Goal: Transaction & Acquisition: Purchase product/service

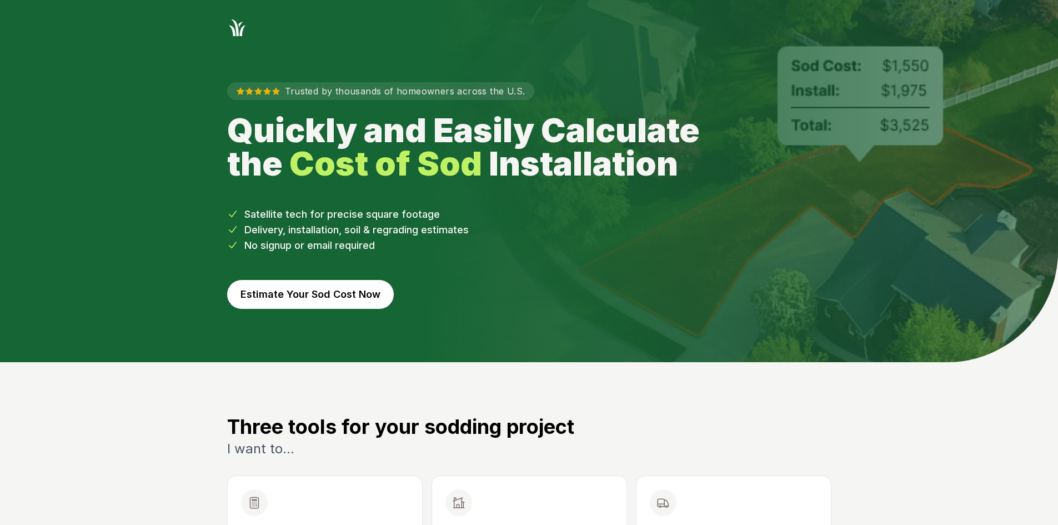
click at [299, 285] on button "Estimate Your Sod Cost Now" at bounding box center [310, 294] width 167 height 29
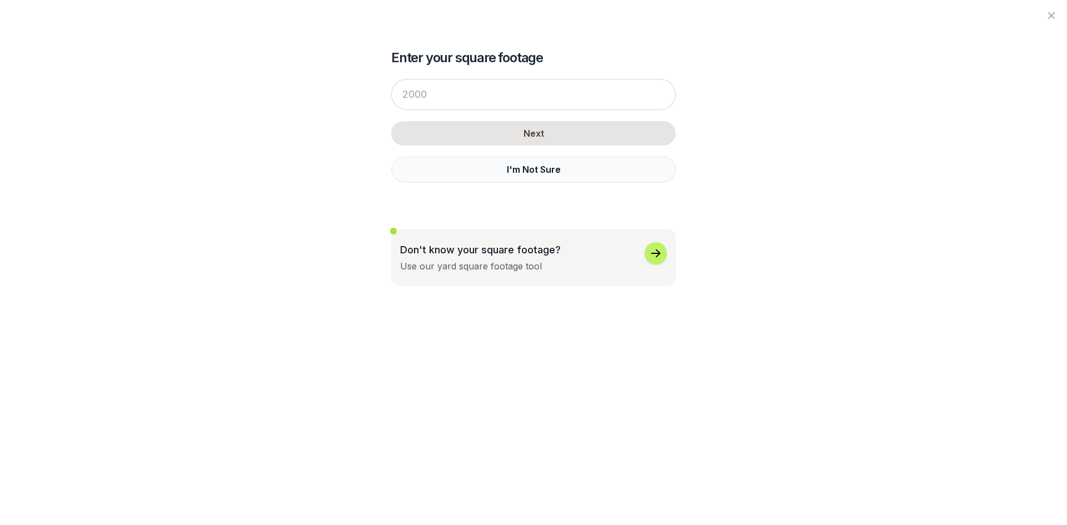
click at [424, 179] on button "I'm Not Sure" at bounding box center [533, 170] width 284 height 26
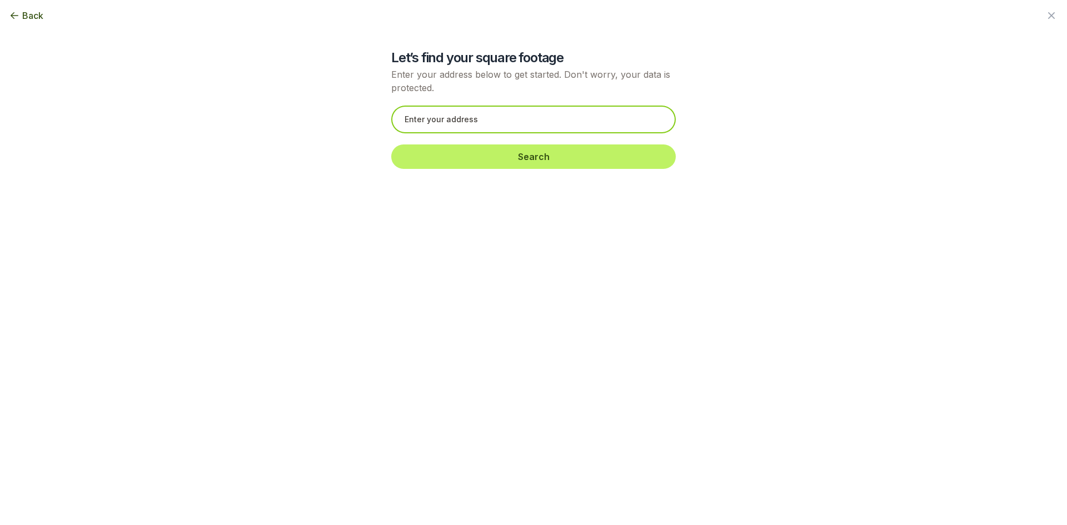
click at [427, 125] on input "text" at bounding box center [533, 120] width 284 height 28
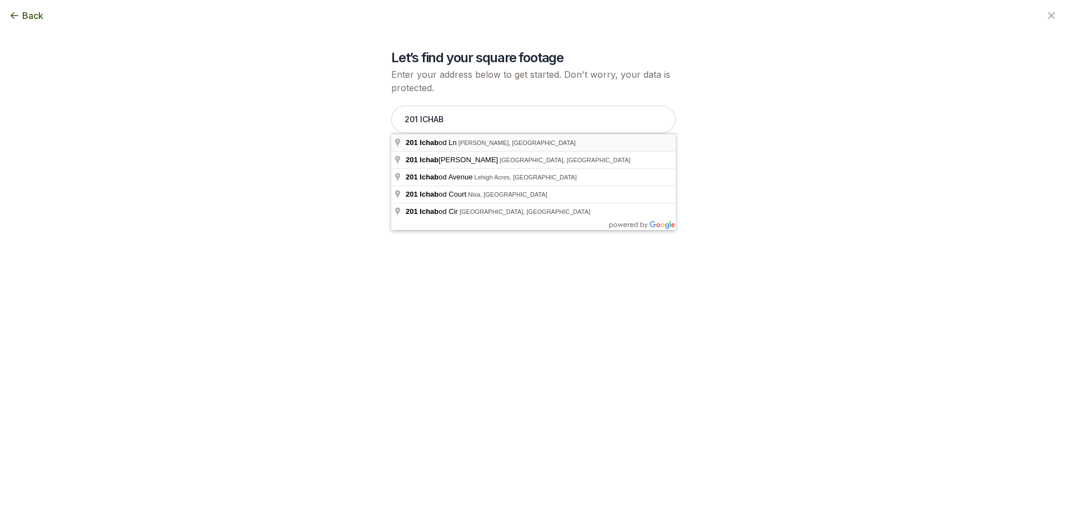
type input "[STREET_ADDRESS][PERSON_NAME]"
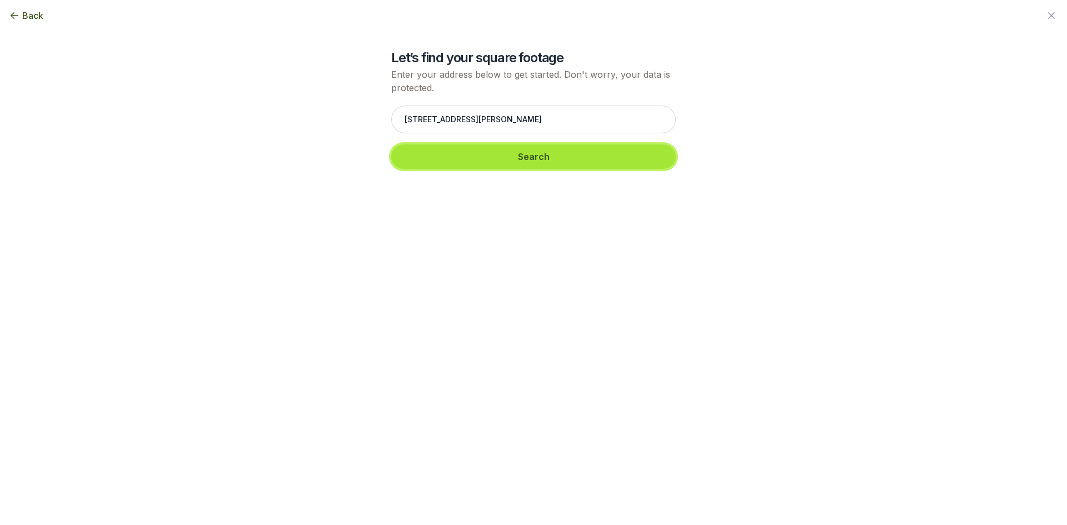
click at [437, 152] on button "Search" at bounding box center [533, 156] width 284 height 24
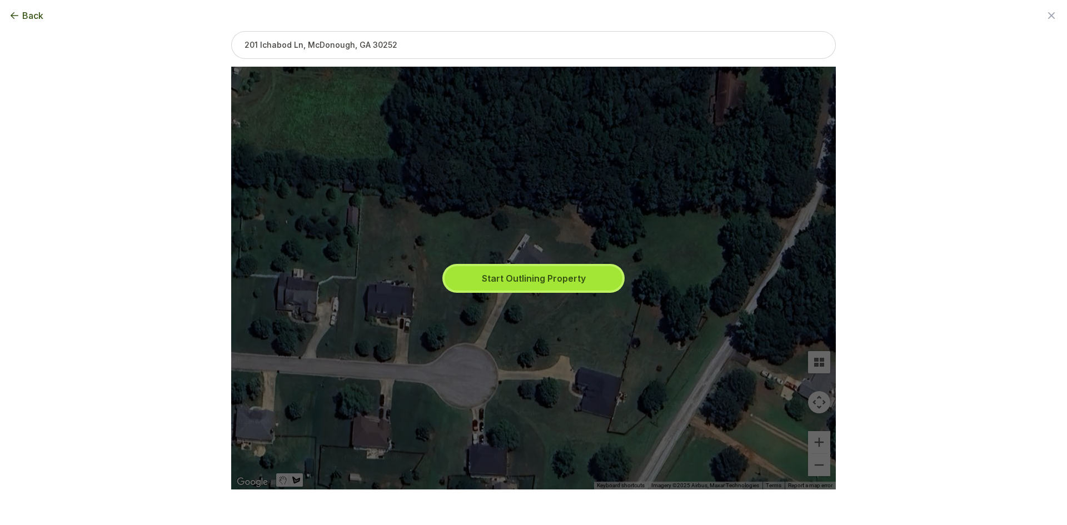
click at [581, 286] on button "Start Outlining Property" at bounding box center [533, 278] width 178 height 24
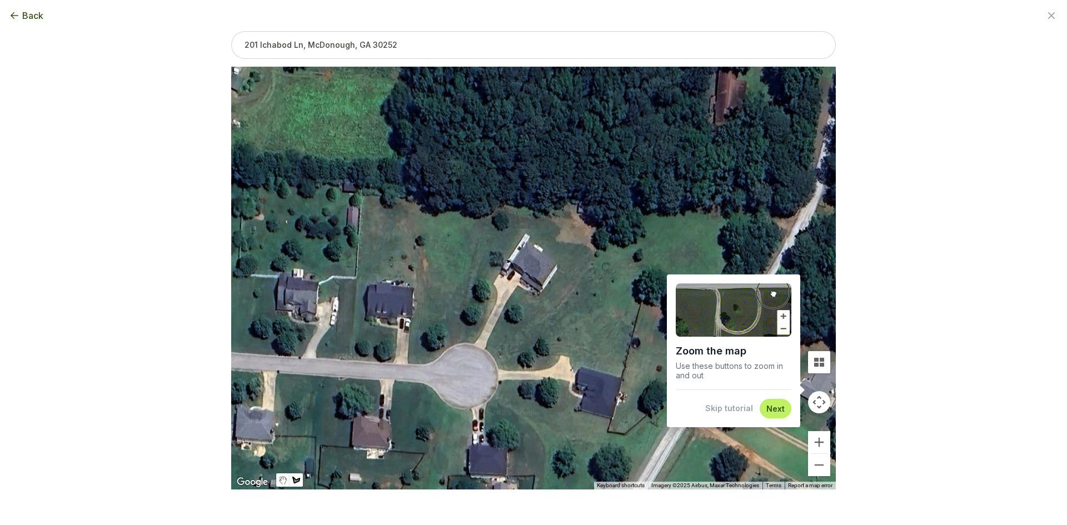
click at [740, 408] on button "Skip tutorial" at bounding box center [729, 408] width 48 height 11
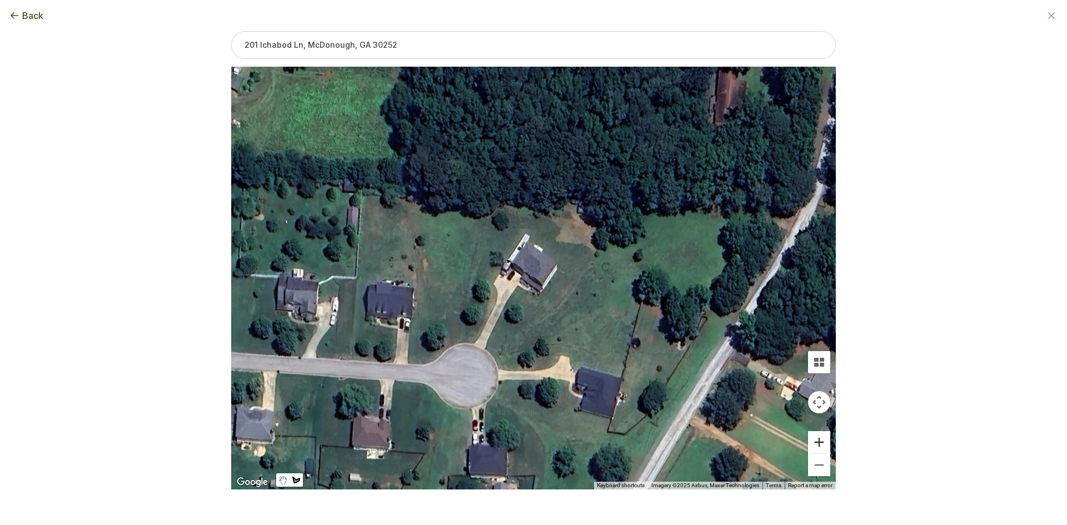
click at [823, 446] on button "Zoom in" at bounding box center [819, 442] width 22 height 22
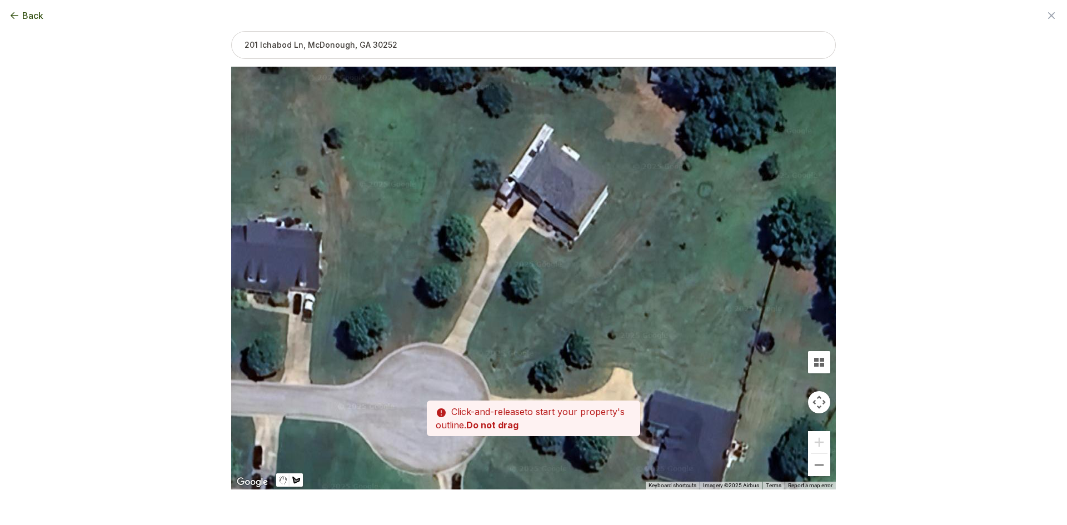
drag, startPoint x: 547, startPoint y: 402, endPoint x: 576, endPoint y: 337, distance: 70.9
click at [576, 337] on div at bounding box center [533, 278] width 604 height 423
click at [464, 353] on div at bounding box center [533, 278] width 604 height 423
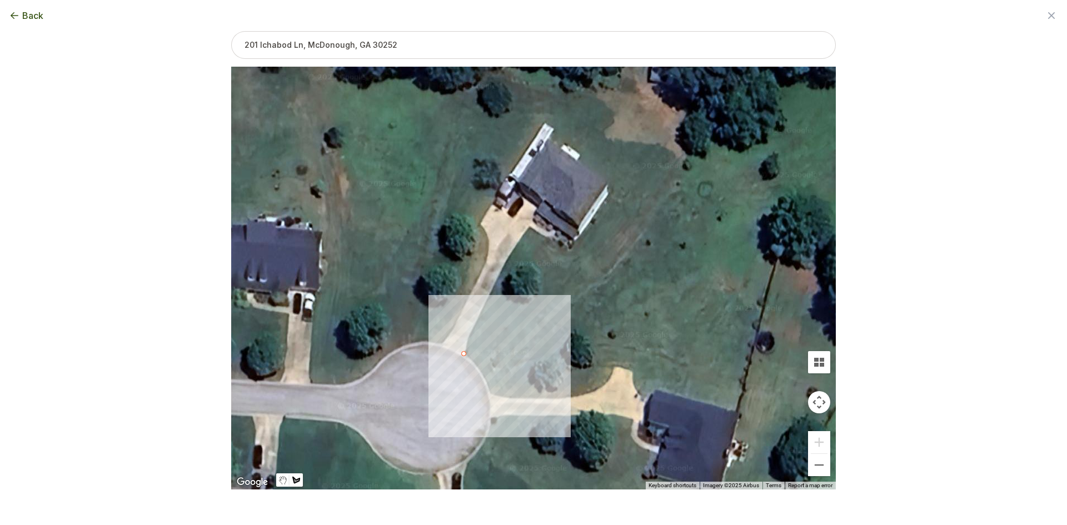
click at [476, 362] on div at bounding box center [533, 278] width 604 height 423
click at [482, 374] on div at bounding box center [533, 278] width 604 height 423
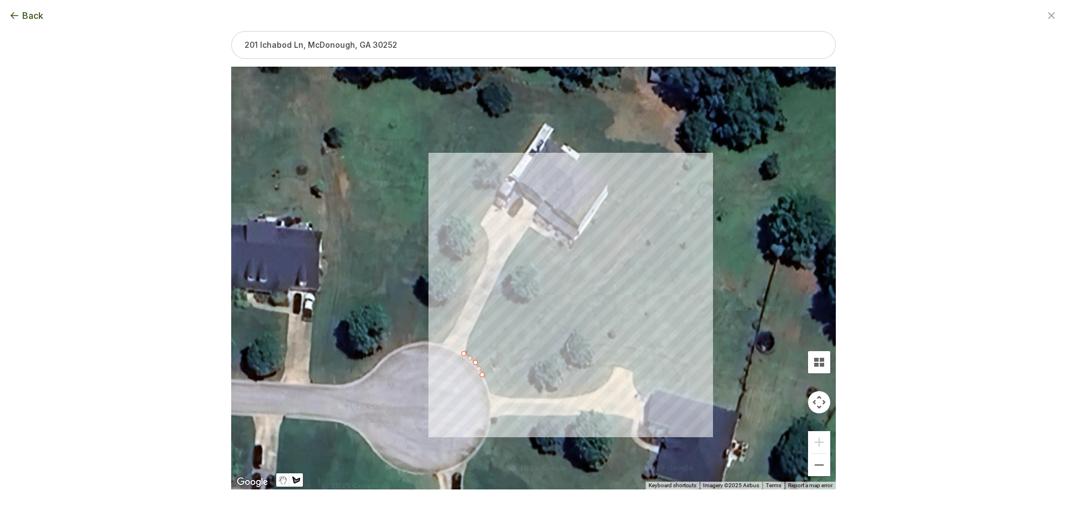
click at [609, 272] on div at bounding box center [533, 278] width 604 height 423
click at [664, 207] on div at bounding box center [533, 278] width 604 height 423
click at [610, 193] on div at bounding box center [533, 278] width 604 height 423
click at [572, 244] on div at bounding box center [533, 278] width 604 height 423
click at [547, 239] on div at bounding box center [533, 278] width 604 height 423
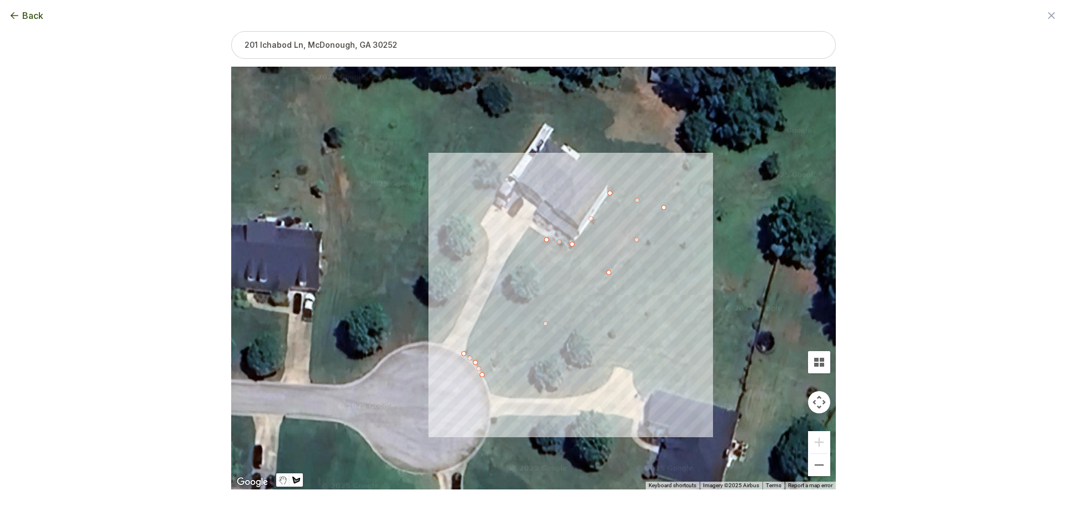
click at [529, 225] on div at bounding box center [533, 278] width 604 height 423
click at [517, 242] on div at bounding box center [533, 278] width 604 height 423
click at [504, 261] on div at bounding box center [533, 278] width 604 height 423
click at [495, 280] on div at bounding box center [533, 278] width 604 height 423
click at [485, 302] on div at bounding box center [533, 278] width 604 height 423
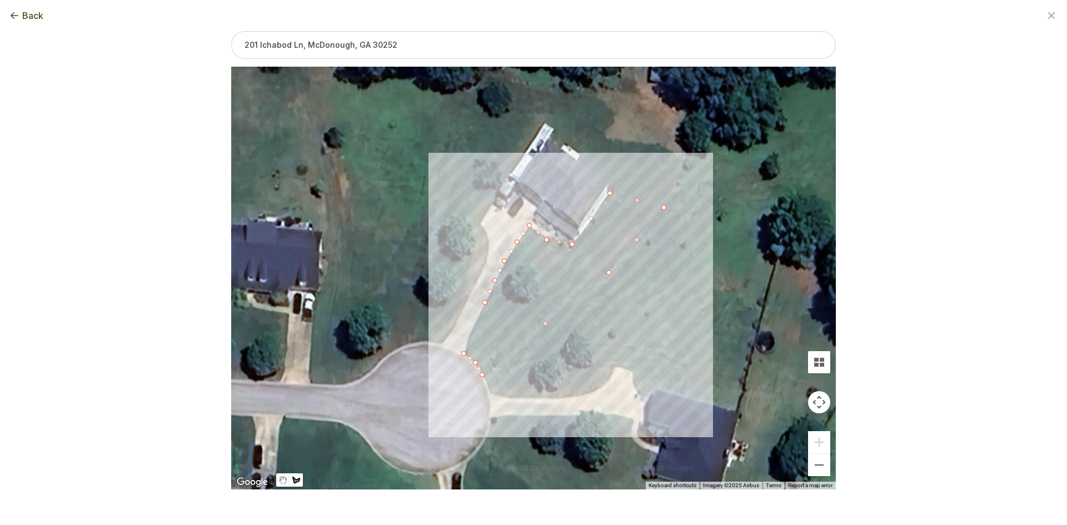
click at [471, 334] on div at bounding box center [533, 278] width 604 height 423
click at [463, 353] on div at bounding box center [533, 278] width 604 height 423
click at [468, 509] on button "Select another area" at bounding box center [457, 507] width 79 height 11
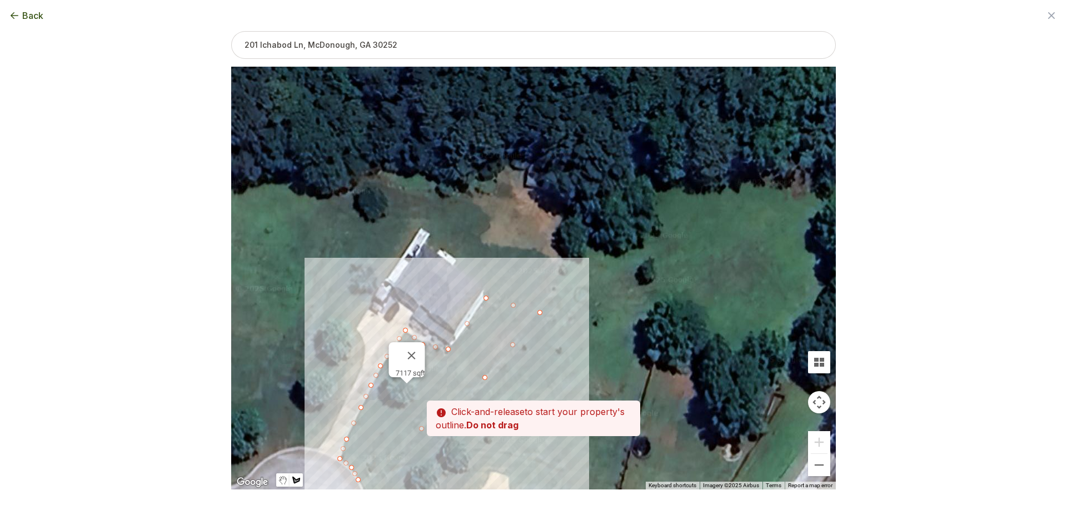
drag, startPoint x: 572, startPoint y: 193, endPoint x: 447, endPoint y: 299, distance: 164.3
click at [447, 299] on div at bounding box center [533, 278] width 604 height 423
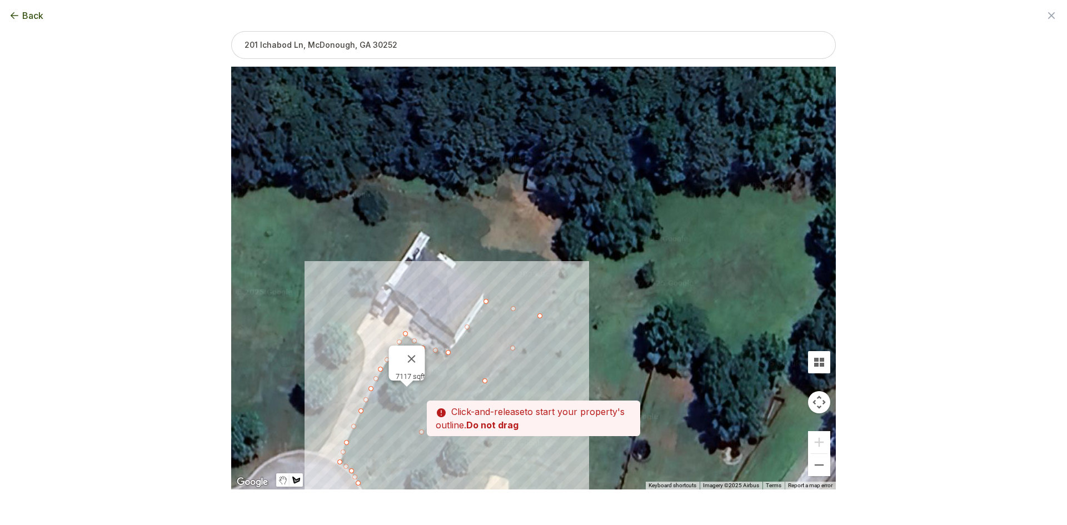
click at [542, 314] on div at bounding box center [533, 278] width 604 height 423
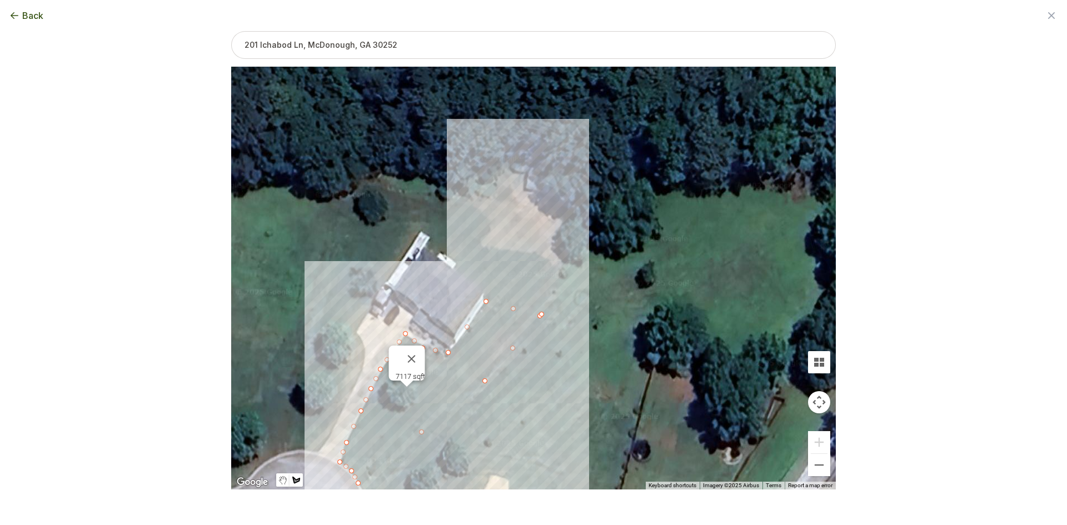
click at [567, 262] on div at bounding box center [533, 278] width 604 height 423
click at [553, 237] on div at bounding box center [533, 278] width 604 height 423
click at [563, 221] on div at bounding box center [533, 278] width 604 height 423
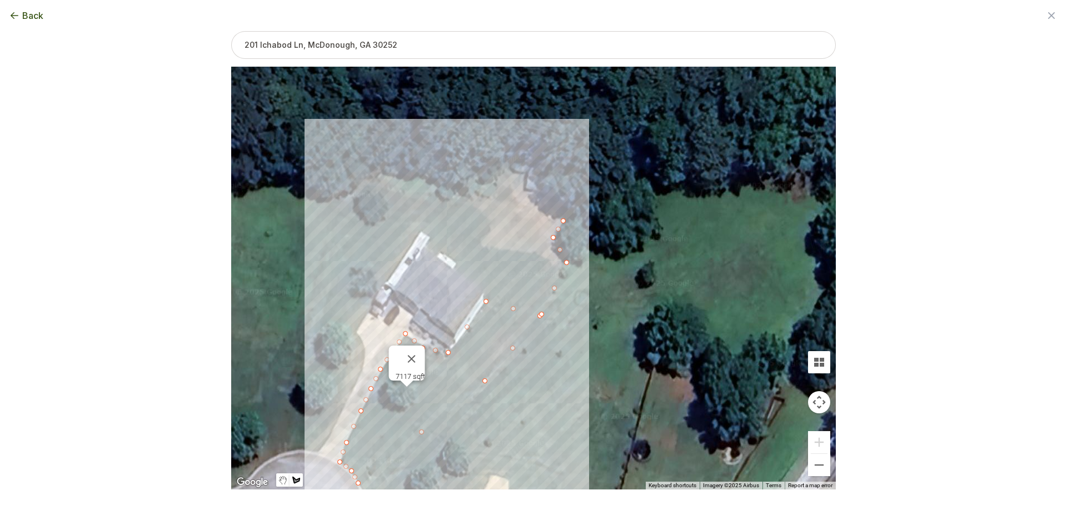
click at [367, 179] on div at bounding box center [533, 278] width 604 height 423
click at [331, 218] on div at bounding box center [533, 278] width 604 height 423
click at [326, 242] on div at bounding box center [533, 278] width 604 height 423
click at [419, 230] on div at bounding box center [533, 278] width 604 height 423
click at [432, 239] on div at bounding box center [533, 278] width 604 height 423
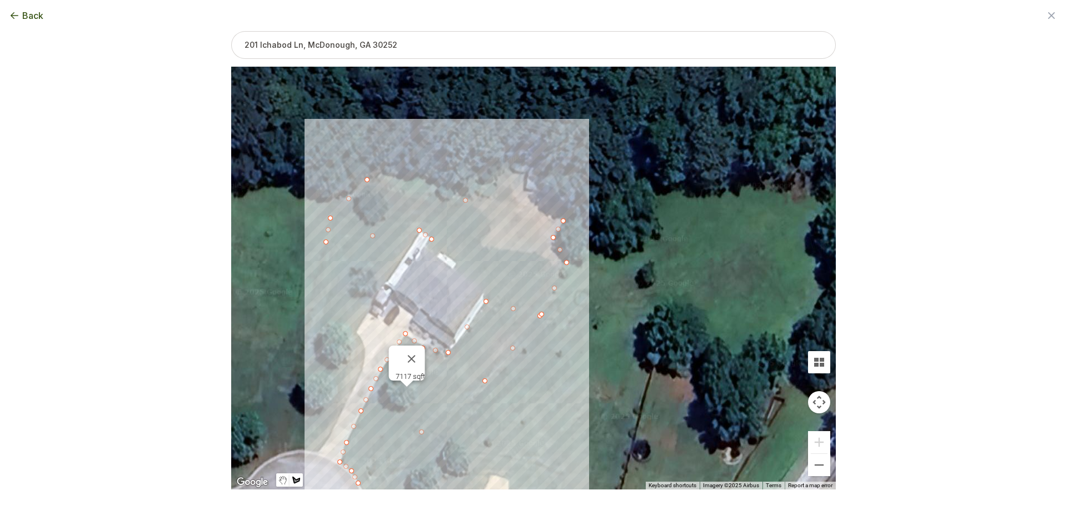
click at [427, 245] on div at bounding box center [533, 278] width 604 height 423
click at [437, 256] on div at bounding box center [533, 278] width 604 height 423
click at [443, 251] on div at bounding box center [533, 278] width 604 height 423
click at [456, 261] on div at bounding box center [533, 278] width 604 height 423
click at [454, 269] on div at bounding box center [533, 278] width 604 height 423
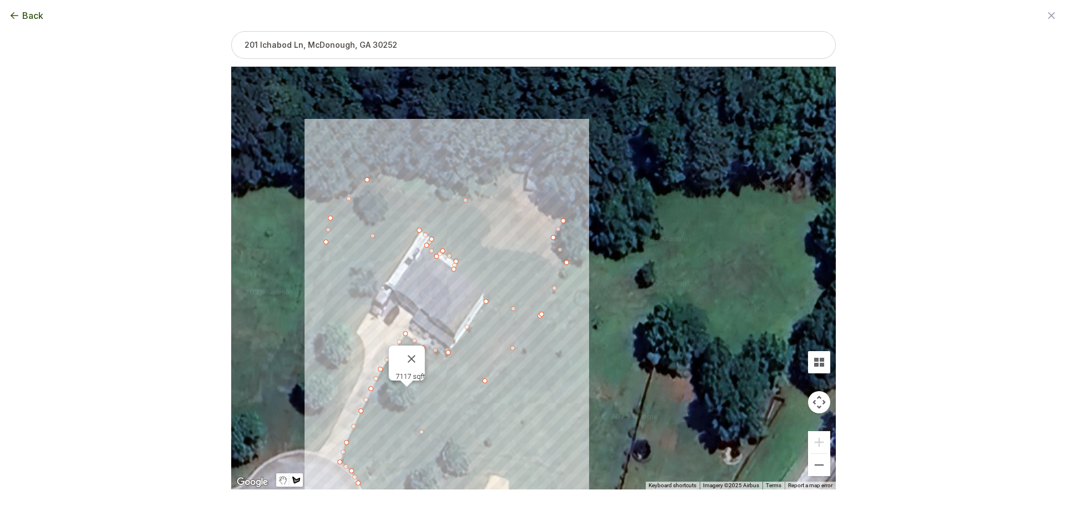
click at [489, 298] on div at bounding box center [533, 278] width 604 height 423
click at [541, 314] on div at bounding box center [533, 278] width 604 height 423
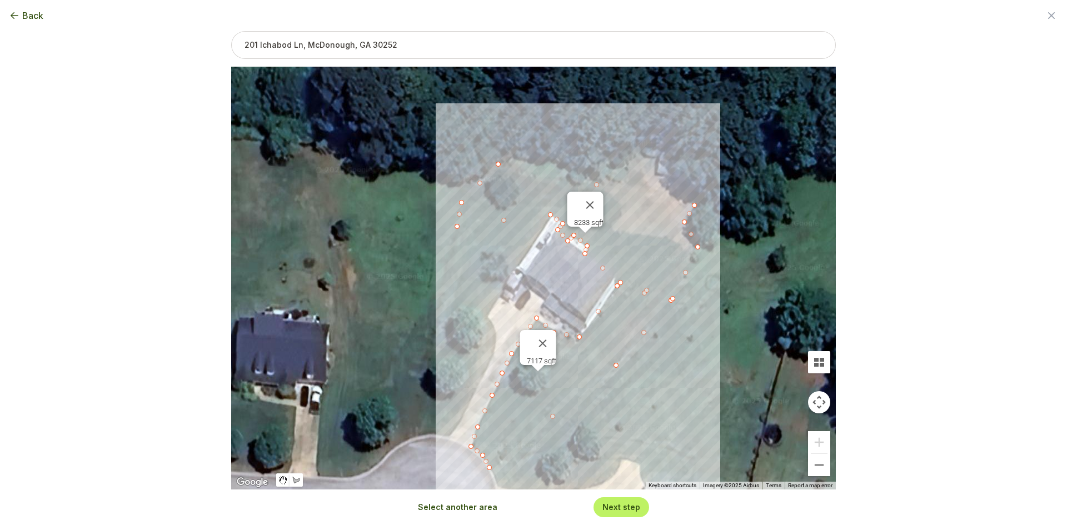
drag, startPoint x: 447, startPoint y: 297, endPoint x: 579, endPoint y: 282, distance: 133.1
click at [579, 282] on div "7117 sqft 8233 sqft" at bounding box center [533, 278] width 604 height 423
click at [441, 504] on button "Select another area" at bounding box center [457, 507] width 79 height 11
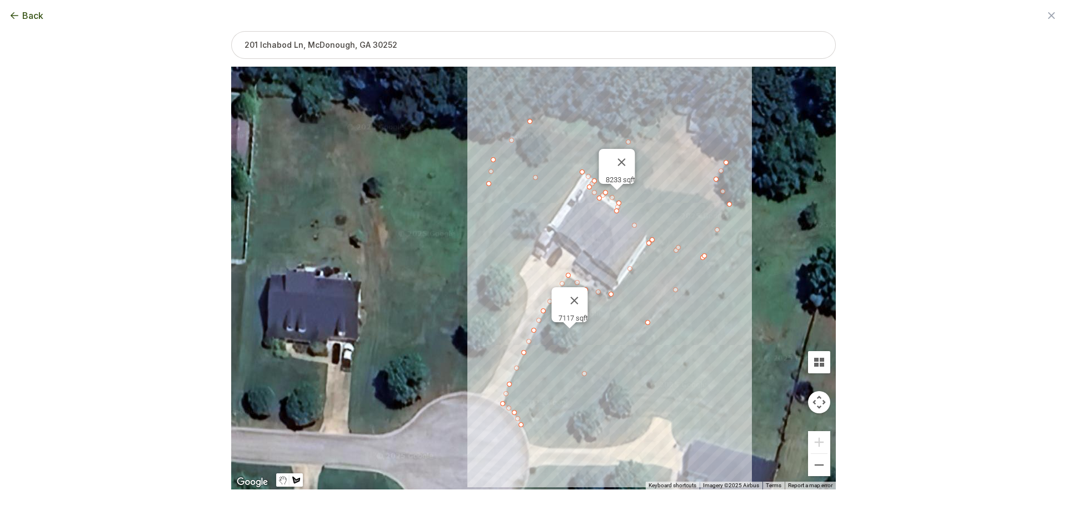
drag, startPoint x: 403, startPoint y: 443, endPoint x: 432, endPoint y: 402, distance: 50.6
click at [432, 402] on div at bounding box center [533, 278] width 604 height 423
click at [402, 426] on div at bounding box center [533, 278] width 604 height 423
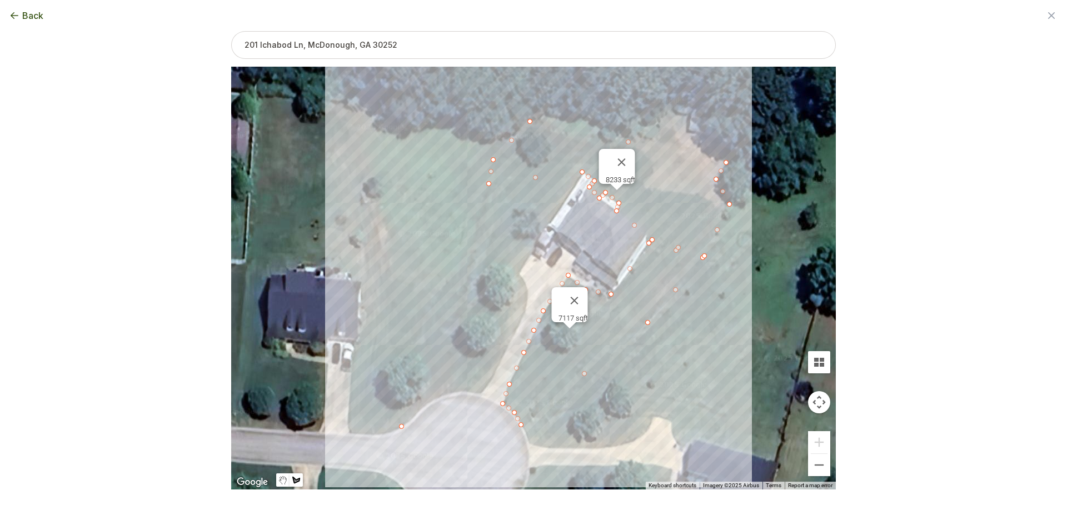
click at [443, 128] on div at bounding box center [533, 278] width 604 height 423
click at [482, 142] on div at bounding box center [533, 278] width 604 height 423
click at [504, 139] on div at bounding box center [533, 278] width 604 height 423
click at [492, 160] on div at bounding box center [533, 278] width 604 height 423
click at [486, 188] on div at bounding box center [533, 278] width 604 height 423
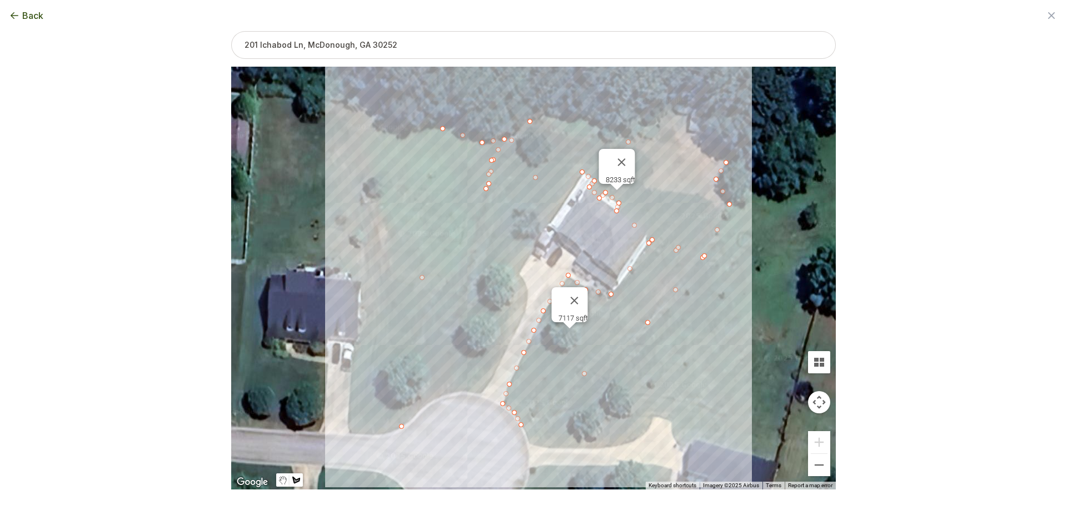
click at [584, 174] on div at bounding box center [533, 278] width 604 height 423
click at [518, 275] on div at bounding box center [533, 278] width 604 height 423
click at [528, 291] on div at bounding box center [533, 278] width 604 height 423
click at [522, 316] on div at bounding box center [533, 278] width 604 height 423
click at [496, 375] on div at bounding box center [533, 278] width 604 height 423
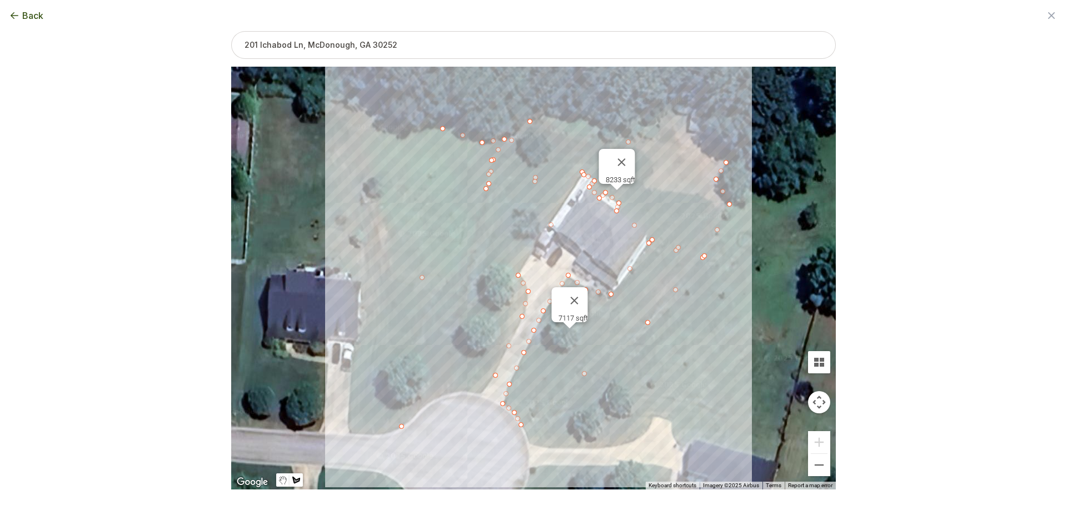
click at [480, 395] on div at bounding box center [533, 278] width 604 height 423
click at [452, 393] on div at bounding box center [533, 278] width 604 height 423
click at [429, 401] on div at bounding box center [533, 278] width 604 height 423
click at [403, 426] on div at bounding box center [533, 278] width 604 height 423
drag, startPoint x: 444, startPoint y: 128, endPoint x: 466, endPoint y: 134, distance: 22.5
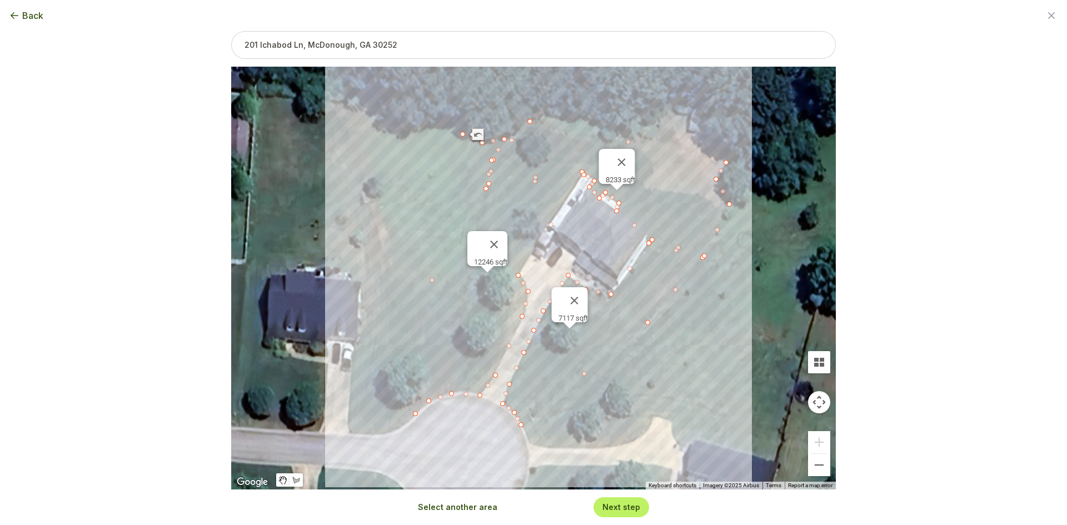
drag, startPoint x: 401, startPoint y: 428, endPoint x: 416, endPoint y: 414, distance: 20.0
click at [416, 414] on div at bounding box center [415, 413] width 5 height 5
drag, startPoint x: 503, startPoint y: 138, endPoint x: 510, endPoint y: 138, distance: 6.7
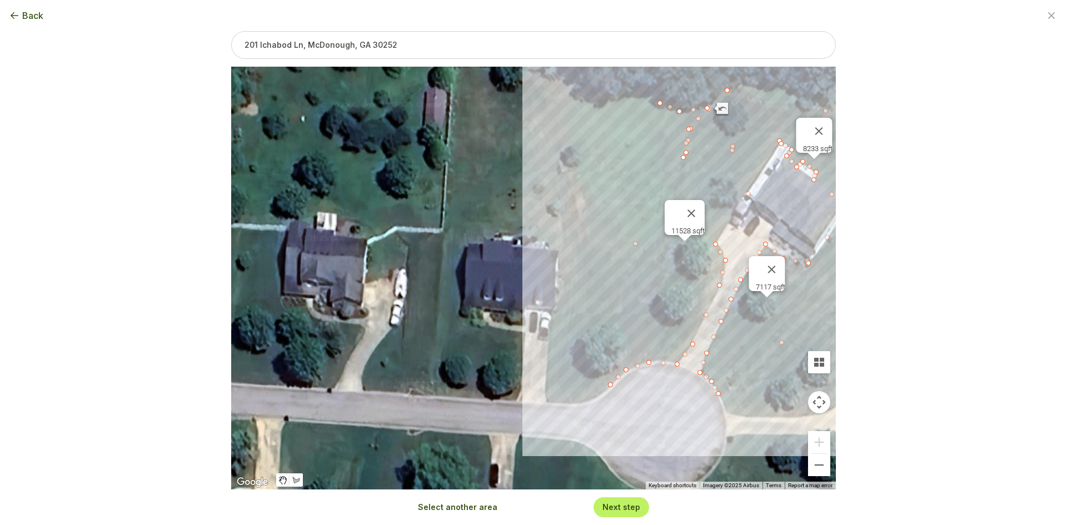
drag, startPoint x: 359, startPoint y: 370, endPoint x: 558, endPoint y: 339, distance: 201.3
click at [558, 339] on div "7117 sqft 8233 sqft 11528 sqft" at bounding box center [533, 278] width 604 height 423
click at [451, 506] on button "Select another area" at bounding box center [457, 507] width 79 height 11
click at [515, 402] on div at bounding box center [533, 278] width 604 height 423
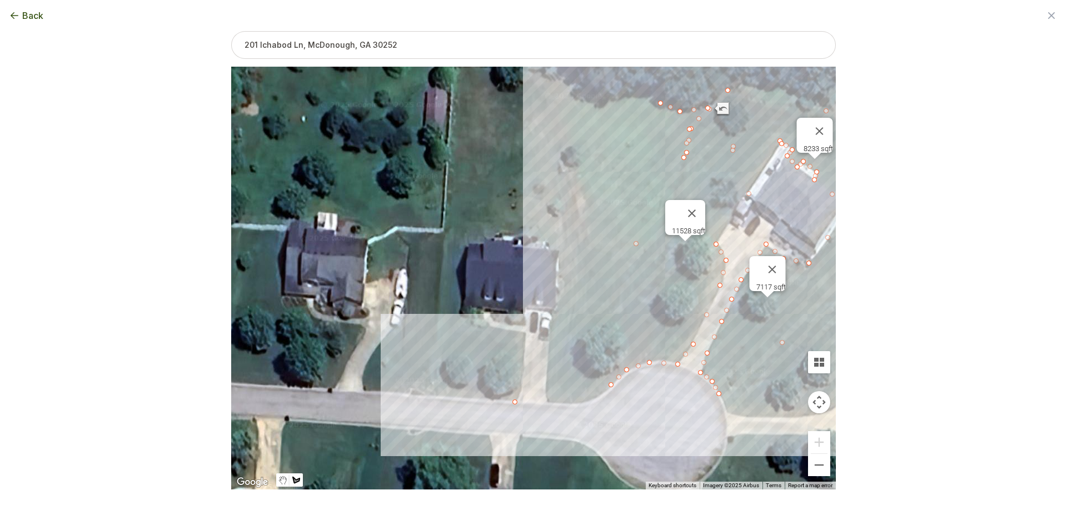
click at [426, 396] on div at bounding box center [533, 278] width 604 height 423
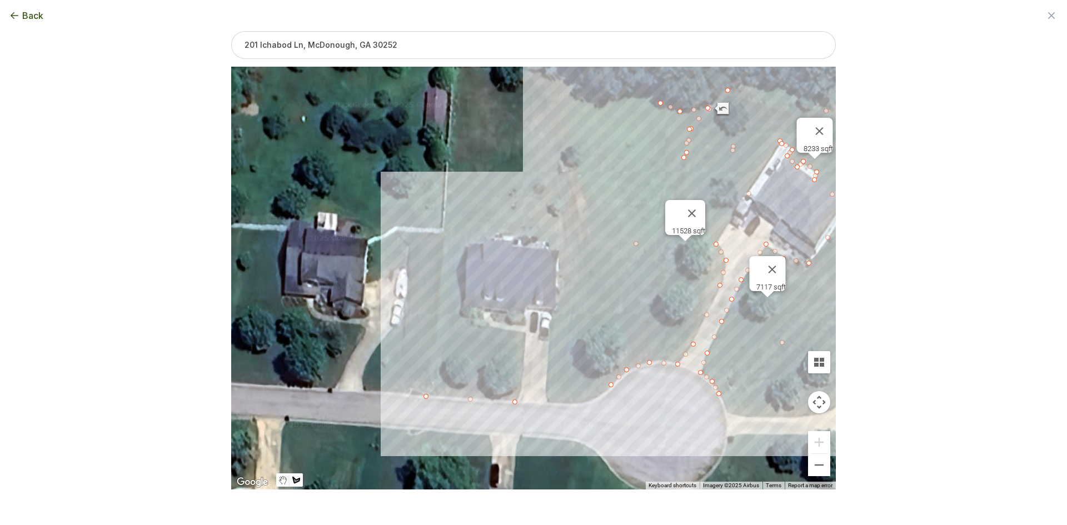
click at [443, 233] on div at bounding box center [533, 278] width 604 height 423
click at [468, 243] on div at bounding box center [533, 278] width 604 height 423
click at [461, 314] on div at bounding box center [533, 278] width 604 height 423
click at [490, 328] on div at bounding box center [533, 278] width 604 height 423
click at [526, 333] on div at bounding box center [533, 278] width 604 height 423
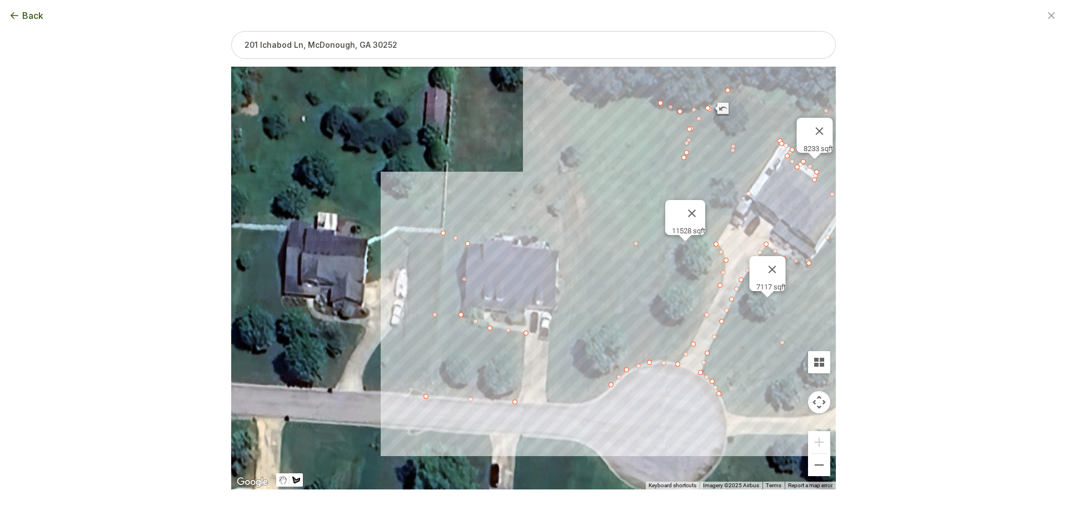
click at [521, 388] on div at bounding box center [533, 278] width 604 height 423
click at [516, 406] on div at bounding box center [533, 278] width 604 height 423
click at [514, 402] on div at bounding box center [533, 278] width 604 height 423
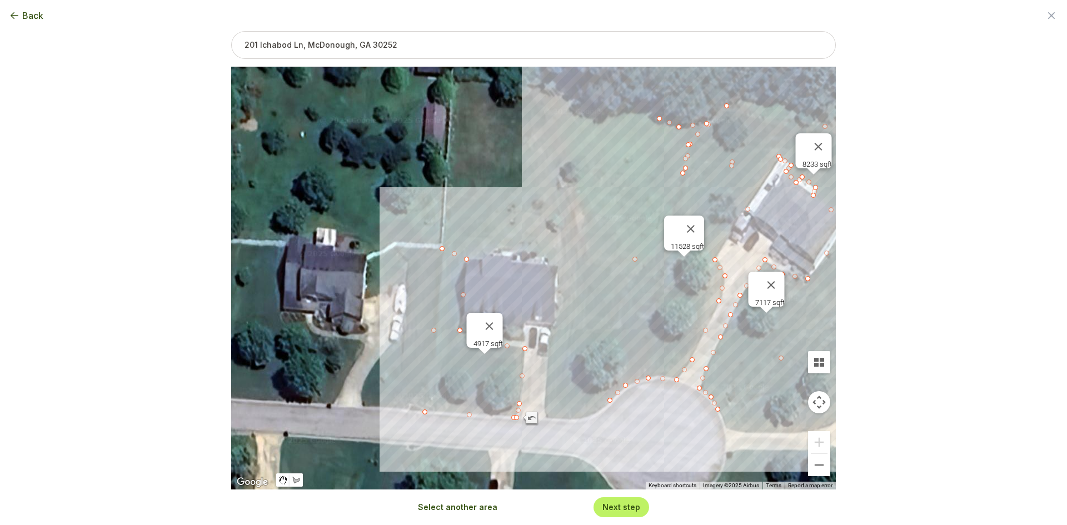
drag, startPoint x: 530, startPoint y: 266, endPoint x: 529, endPoint y: 282, distance: 16.7
click at [529, 282] on div "7117 sqft 8233 sqft 11528 sqft 4917 sqft" at bounding box center [533, 278] width 604 height 423
click at [480, 505] on button "Select another area" at bounding box center [457, 507] width 79 height 11
click at [546, 420] on div at bounding box center [533, 278] width 604 height 423
click at [576, 419] on div "Zoom the map Use these buttons to zoom in and out Skip tutorial Next ← Move lef…" at bounding box center [533, 242] width 604 height 423
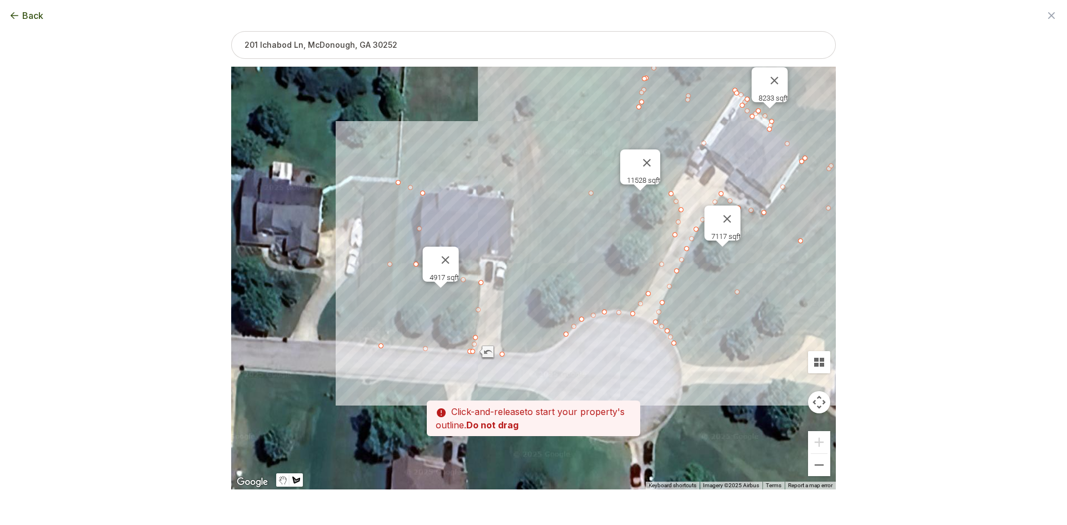
drag, startPoint x: 594, startPoint y: 382, endPoint x: 549, endPoint y: 314, distance: 80.6
click at [549, 314] on div at bounding box center [533, 278] width 604 height 423
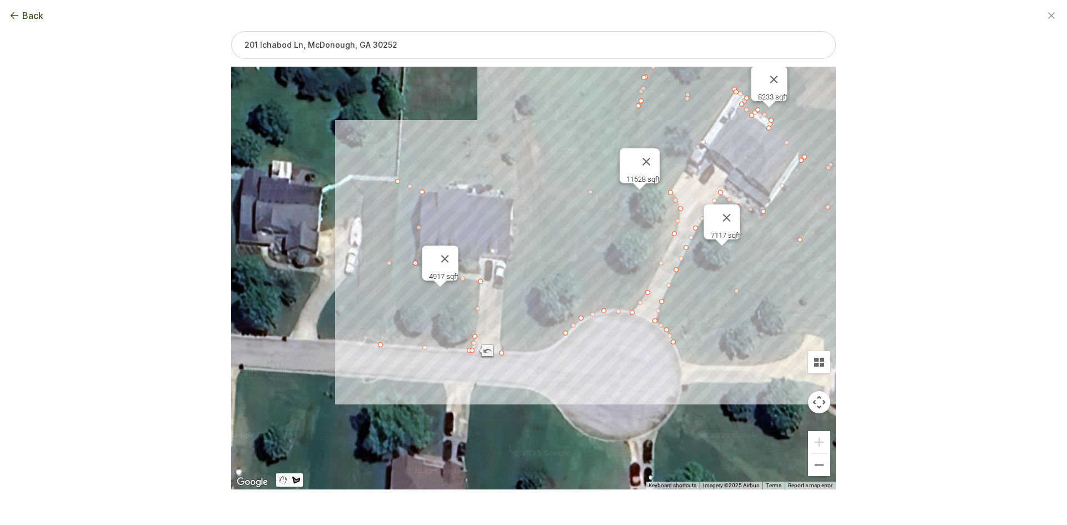
click at [508, 260] on div at bounding box center [533, 278] width 604 height 423
click at [513, 199] on div at bounding box center [533, 278] width 604 height 423
click at [585, 209] on div at bounding box center [533, 278] width 604 height 423
click at [564, 336] on div at bounding box center [533, 278] width 604 height 423
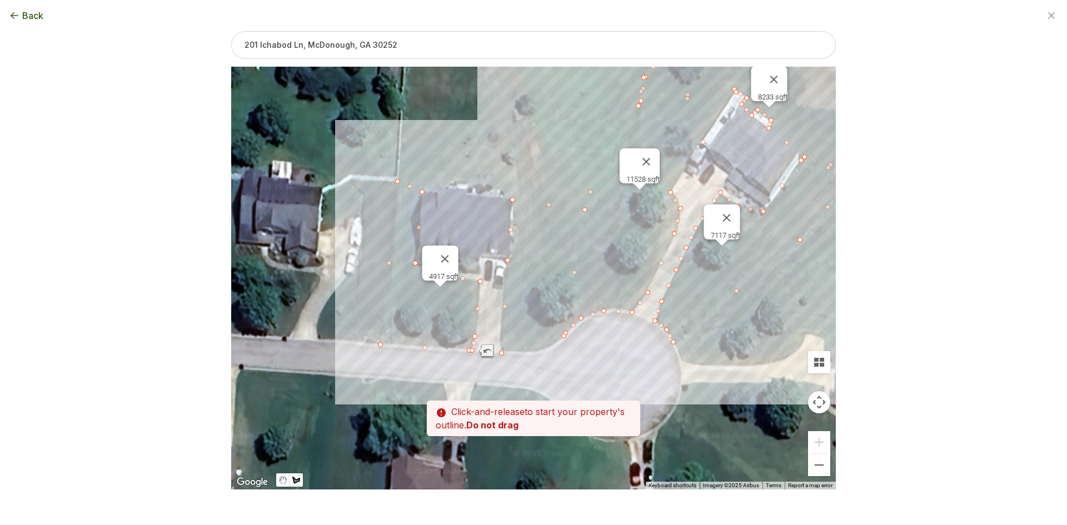
click at [547, 347] on div at bounding box center [533, 278] width 604 height 423
click at [533, 353] on div at bounding box center [533, 278] width 604 height 423
click at [503, 354] on div at bounding box center [533, 278] width 604 height 423
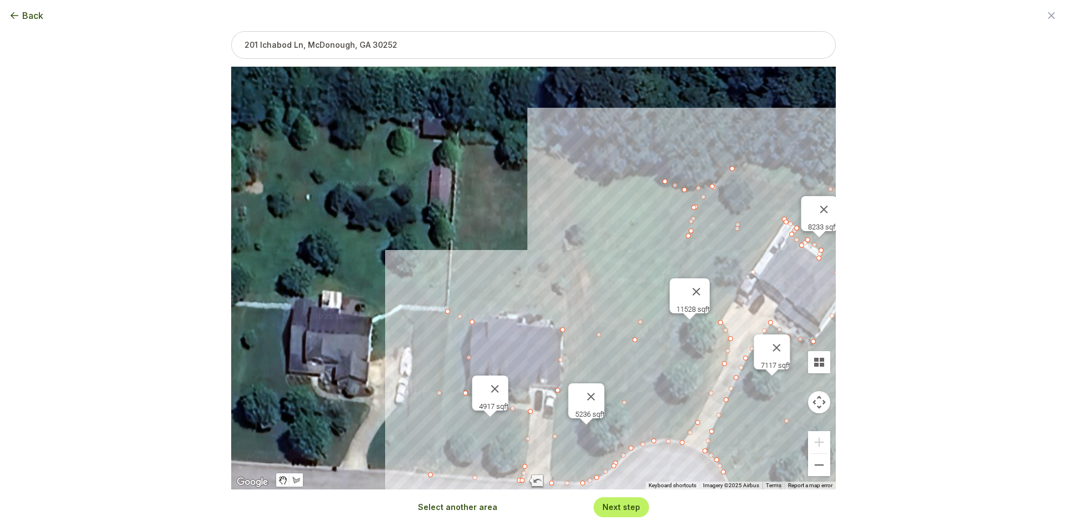
drag, startPoint x: 474, startPoint y: 217, endPoint x: 525, endPoint y: 347, distance: 140.2
click at [525, 347] on div "7117 sqft 8233 sqft 11528 sqft 4917 sqft 5236 sqft" at bounding box center [533, 278] width 604 height 423
click at [441, 506] on button "Select another area" at bounding box center [457, 507] width 79 height 11
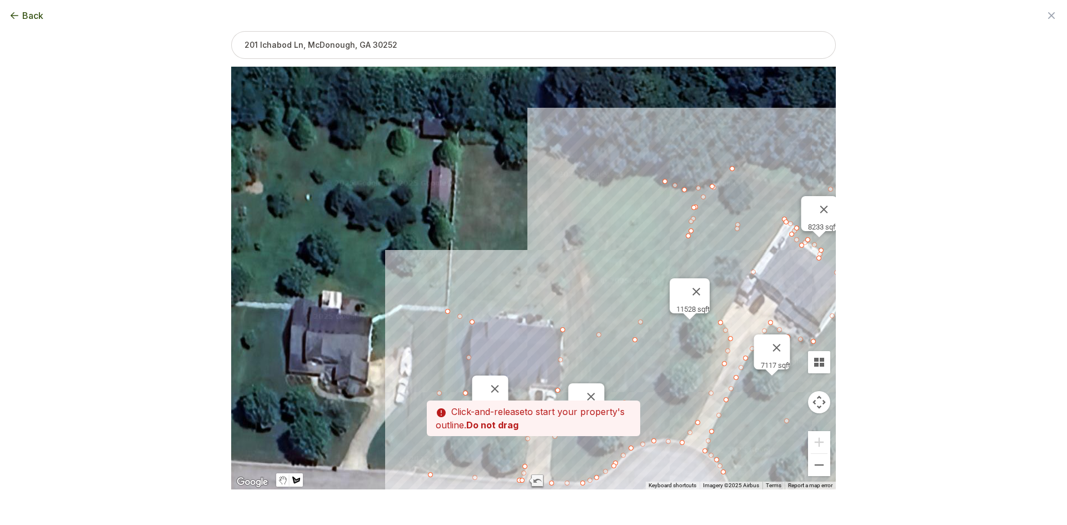
click at [448, 308] on div at bounding box center [533, 278] width 604 height 423
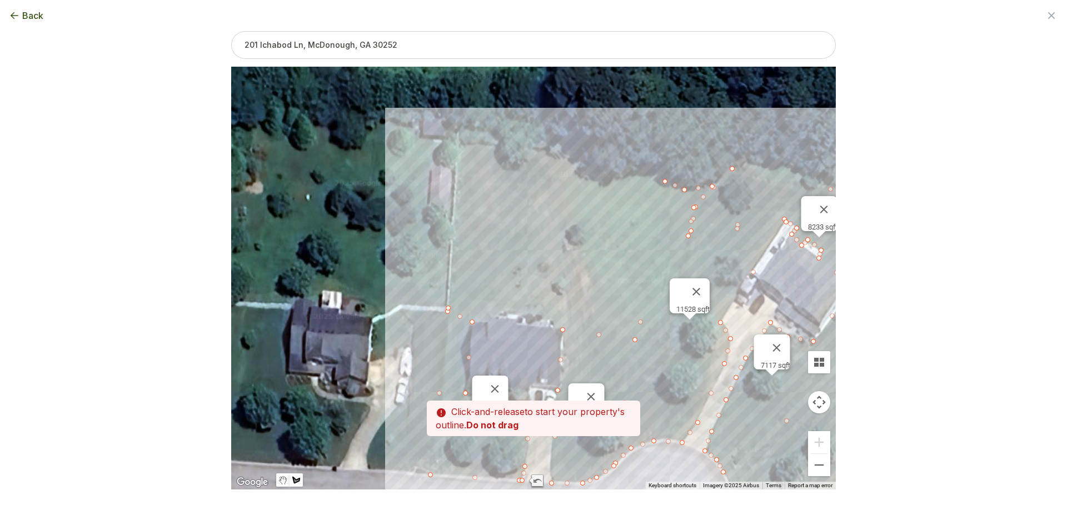
click at [462, 146] on div at bounding box center [533, 278] width 604 height 423
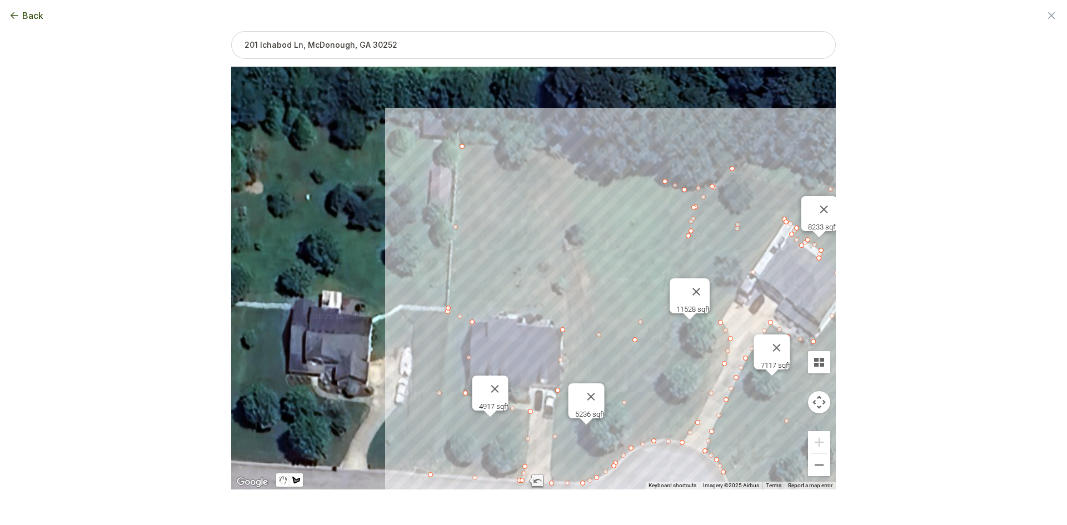
click at [660, 175] on div at bounding box center [533, 278] width 604 height 423
click at [636, 338] on div at bounding box center [533, 278] width 604 height 423
click at [558, 327] on div at bounding box center [533, 278] width 604 height 423
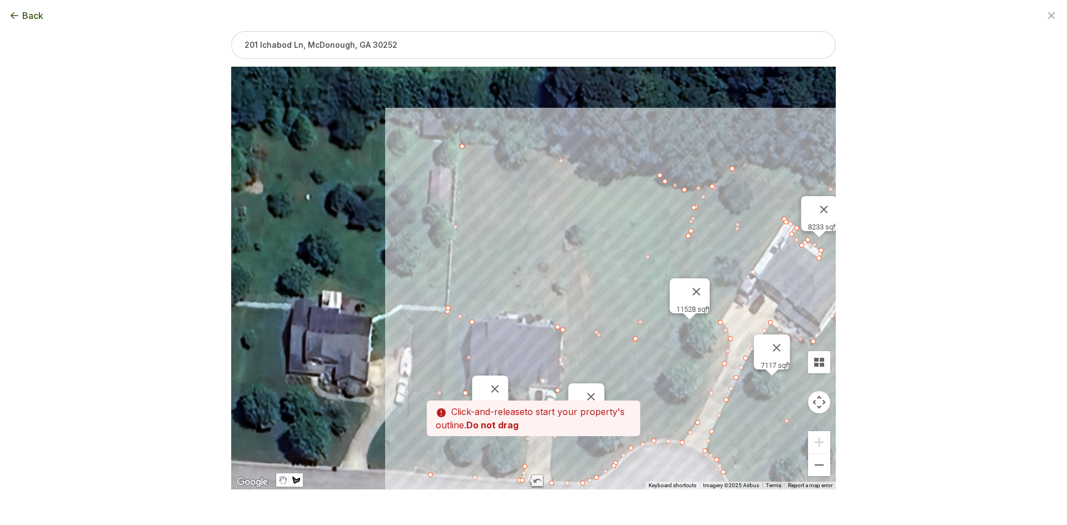
click at [552, 316] on div at bounding box center [533, 278] width 604 height 423
click at [534, 311] on div at bounding box center [533, 278] width 604 height 423
click at [496, 312] on div at bounding box center [533, 278] width 604 height 423
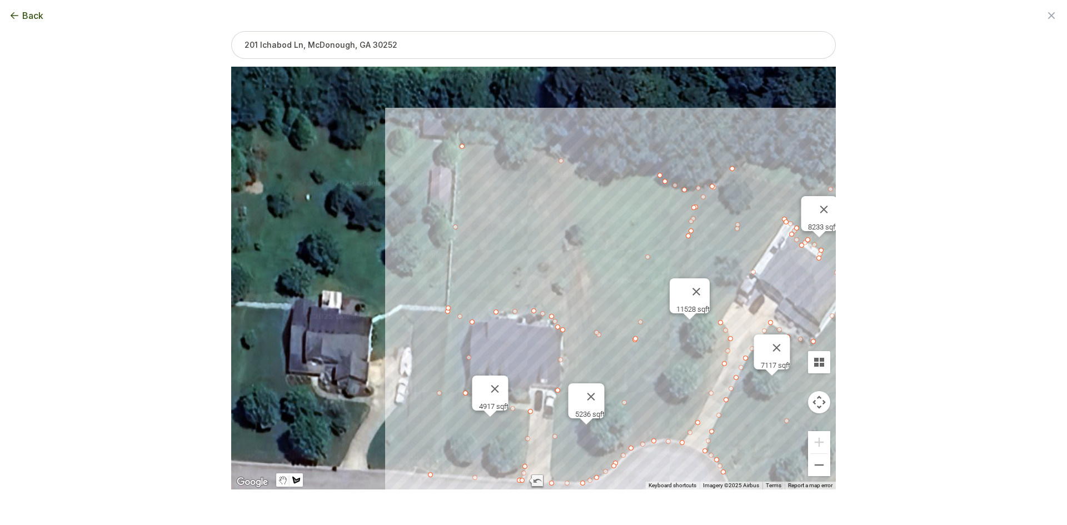
click at [486, 319] on div at bounding box center [533, 278] width 604 height 423
click at [449, 309] on div at bounding box center [533, 278] width 604 height 423
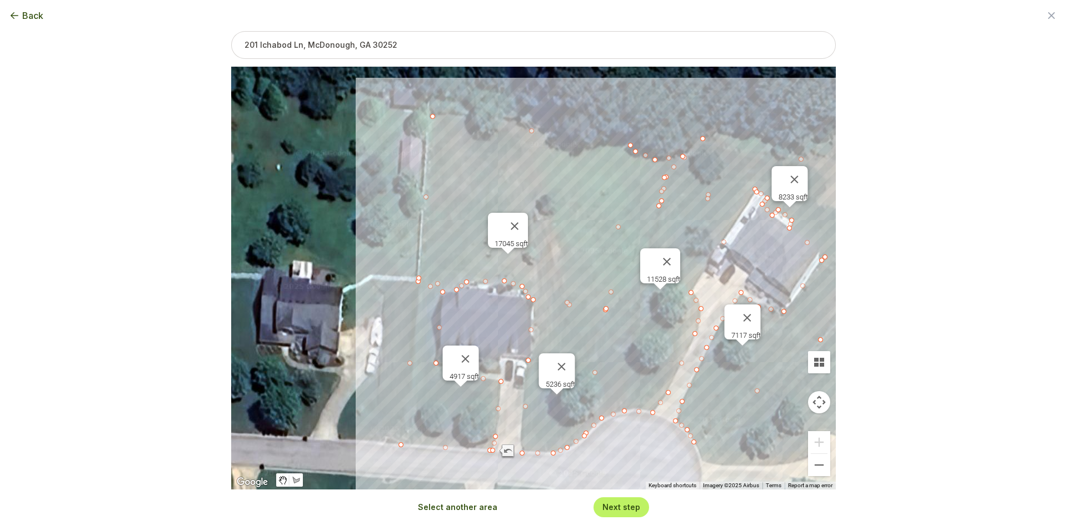
drag, startPoint x: 527, startPoint y: 348, endPoint x: 501, endPoint y: 313, distance: 44.1
click at [496, 317] on div "7117 sqft 8233 sqft 11528 sqft 4917 sqft 5236 sqft 17045 sqft" at bounding box center [533, 278] width 604 height 423
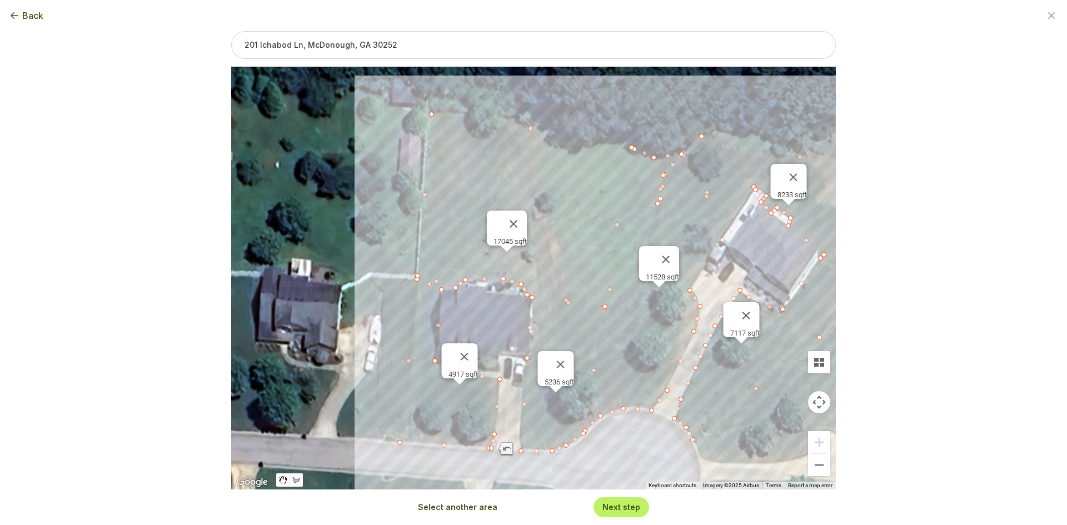
type input "53984"
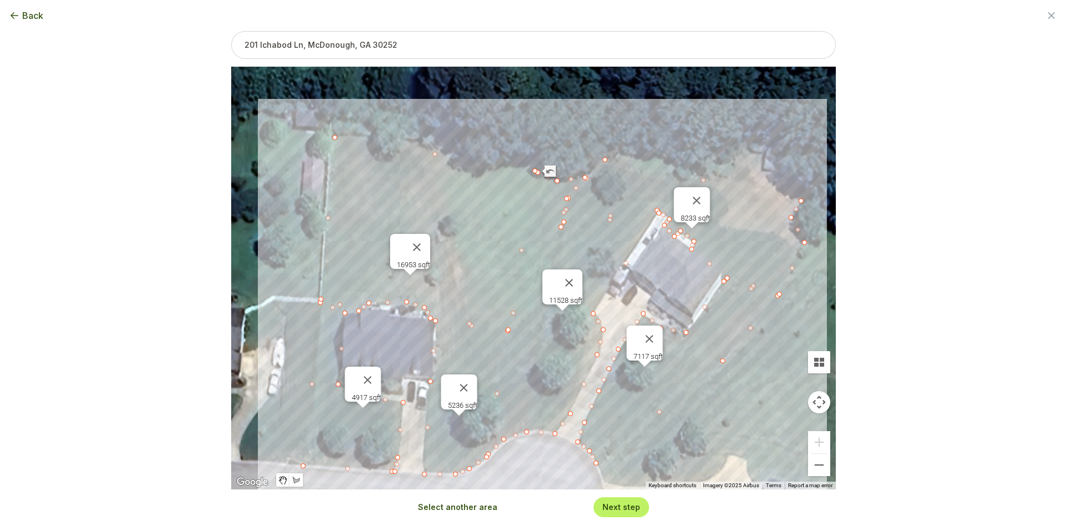
drag, startPoint x: 616, startPoint y: 108, endPoint x: 508, endPoint y: 123, distance: 108.9
click at [508, 123] on div "7117 sqft 8233 sqft 11528 sqft 4917 sqft 5236 sqft 16953 sqft" at bounding box center [533, 278] width 604 height 423
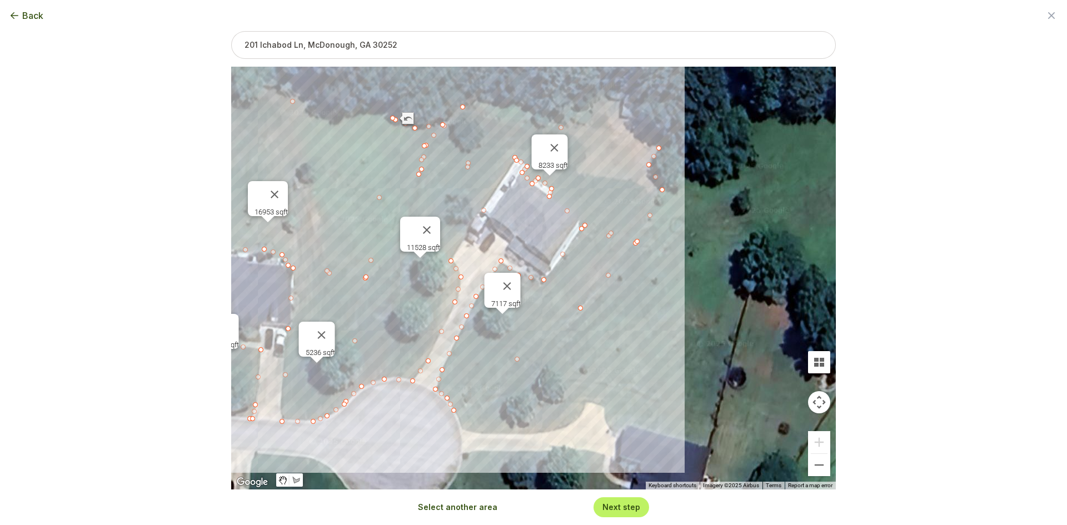
drag, startPoint x: 722, startPoint y: 417, endPoint x: 578, endPoint y: 363, distance: 153.7
click at [578, 363] on div "7117 sqft 8233 sqft 11528 sqft 4917 sqft 5236 sqft 16953 sqft" at bounding box center [533, 278] width 604 height 423
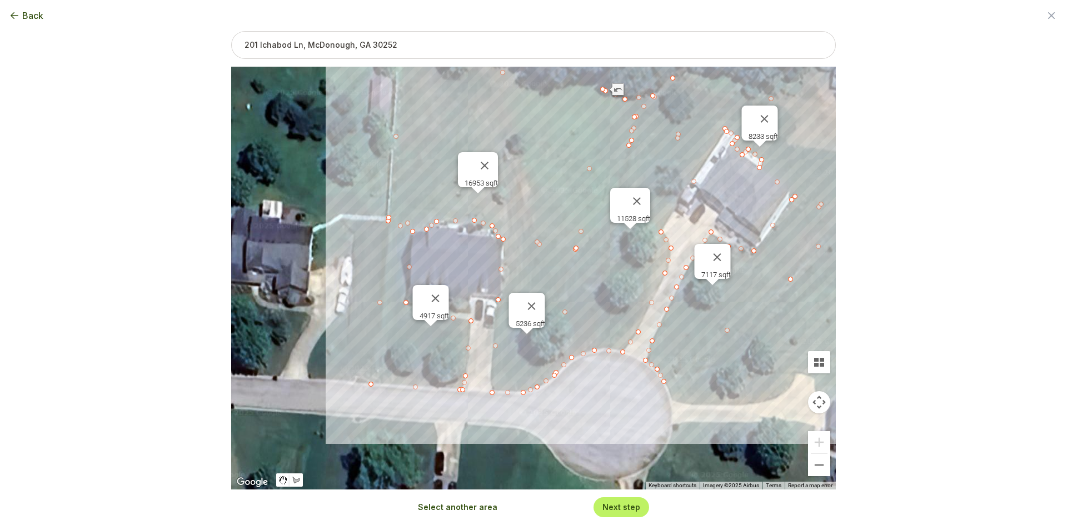
drag, startPoint x: 311, startPoint y: 460, endPoint x: 523, endPoint y: 431, distance: 214.3
click at [523, 431] on div "7117 sqft 8233 sqft 11528 sqft 4917 sqft 5236 sqft 16953 sqft" at bounding box center [533, 278] width 604 height 423
